Goal: Task Accomplishment & Management: Manage account settings

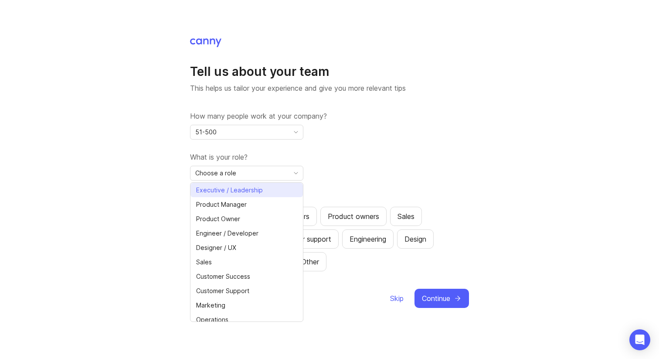
click at [249, 190] on span "Executive / Leadership" at bounding box center [229, 190] width 67 height 10
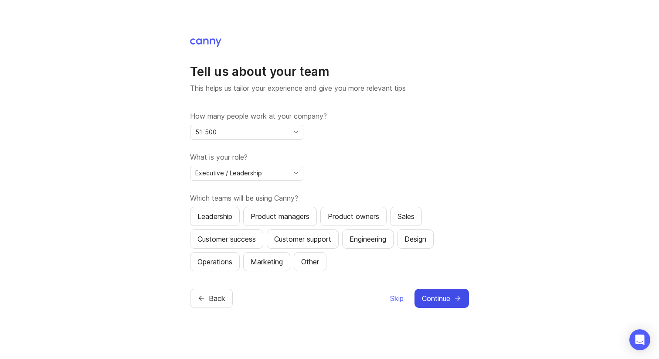
click at [453, 298] on button "Continue" at bounding box center [441, 297] width 54 height 19
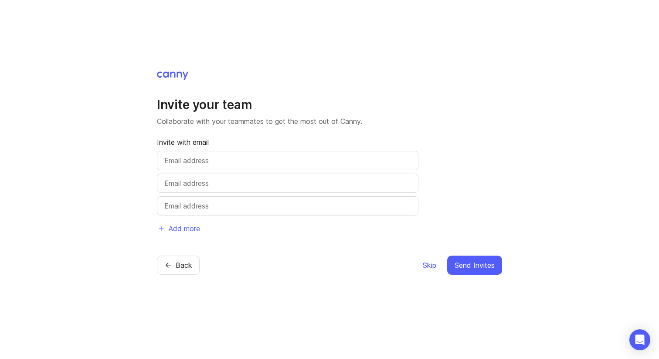
click at [423, 262] on span "Skip" at bounding box center [430, 265] width 14 height 10
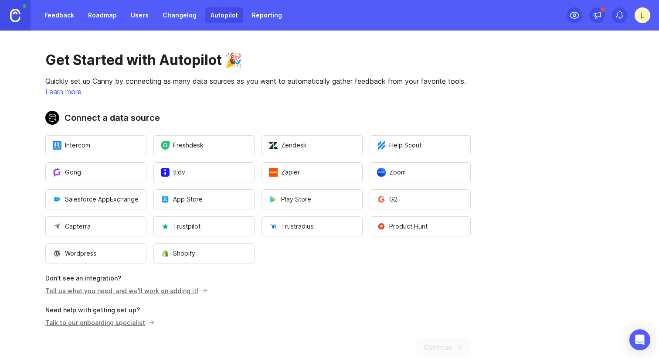
click at [641, 14] on div "L" at bounding box center [642, 15] width 16 height 16
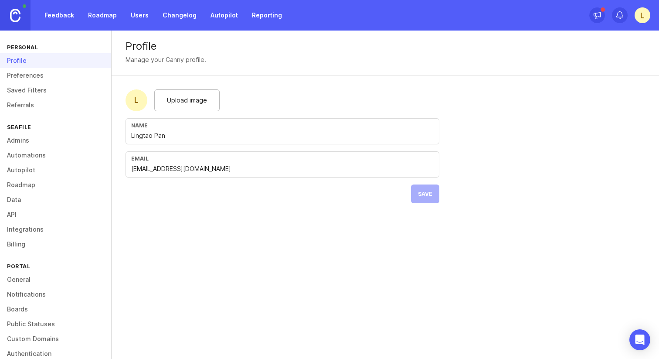
click at [48, 73] on link "Preferences" at bounding box center [55, 75] width 111 height 15
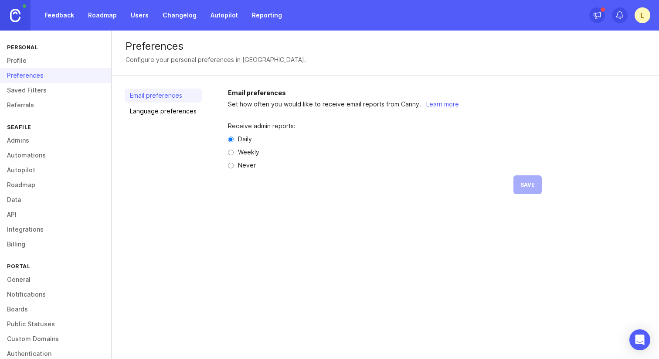
click at [32, 144] on link "Admins" at bounding box center [55, 140] width 111 height 15
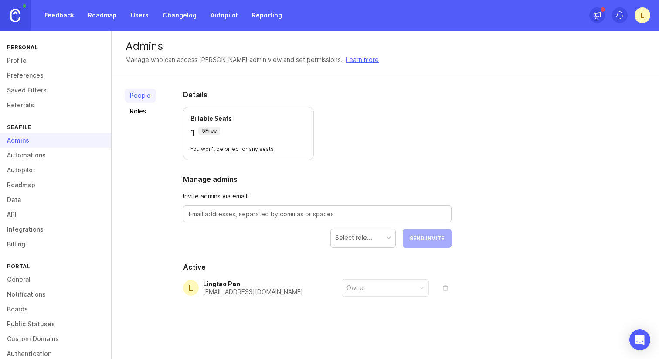
scroll to position [28, 0]
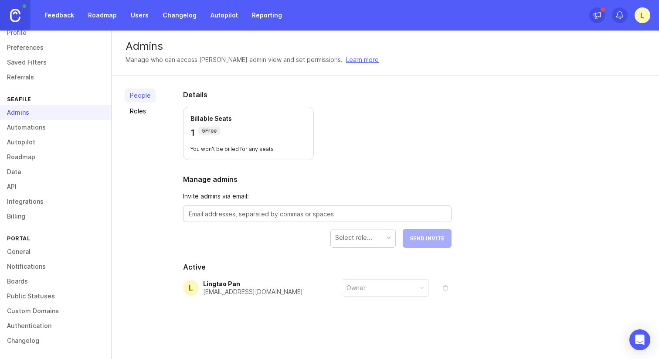
click at [22, 250] on link "General" at bounding box center [55, 251] width 111 height 15
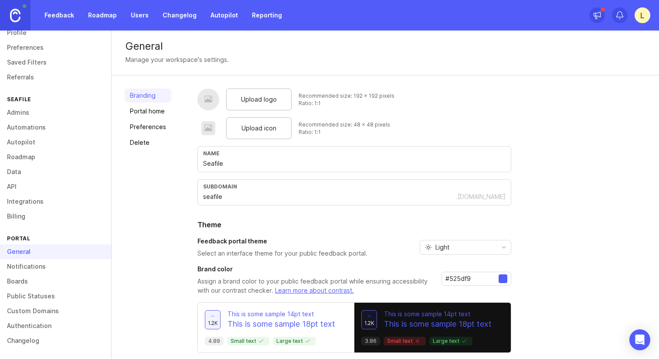
click at [152, 140] on link "Delete" at bounding box center [148, 142] width 47 height 14
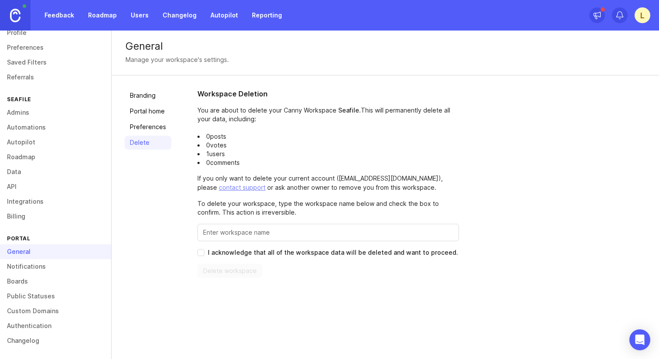
click at [223, 226] on div at bounding box center [327, 231] width 261 height 17
click at [223, 231] on input "Enter this workspace's name to confirm" at bounding box center [328, 232] width 250 height 10
type input "Seafile"
click at [198, 252] on input "I acknowledge that all of the workspace data will be deleted and want to procee…" at bounding box center [200, 252] width 7 height 7
checkbox input "true"
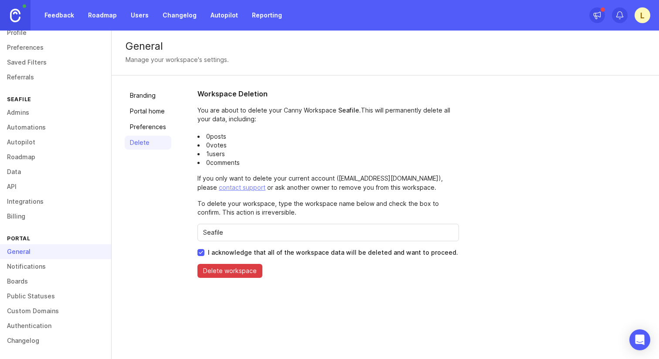
click at [210, 264] on button "Delete workspace" at bounding box center [229, 271] width 65 height 14
click at [210, 264] on span "Delete workspace" at bounding box center [234, 271] width 75 height 14
